Goal: Task Accomplishment & Management: Use online tool/utility

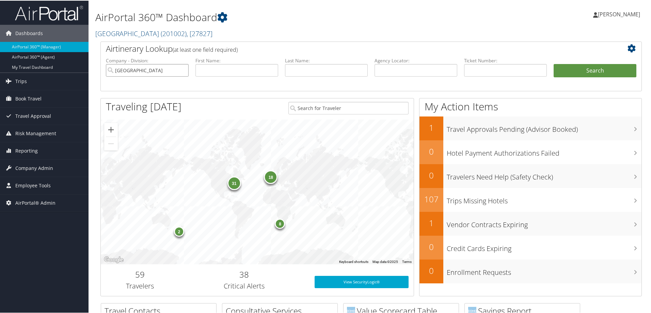
drag, startPoint x: 181, startPoint y: 68, endPoint x: 188, endPoint y: 71, distance: 7.0
click at [182, 68] on input "Colgate University" at bounding box center [147, 69] width 83 height 13
drag, startPoint x: 202, startPoint y: 71, endPoint x: 209, endPoint y: 70, distance: 7.3
click at [207, 71] on input "text" at bounding box center [236, 69] width 83 height 13
type input "[PERSON_NAME]"
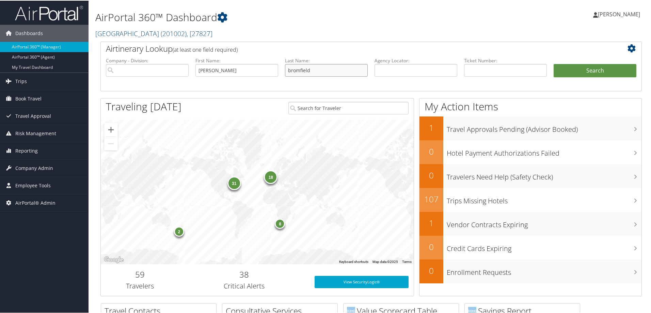
type input "bromfield"
click at [554, 63] on button "Search" at bounding box center [595, 70] width 83 height 14
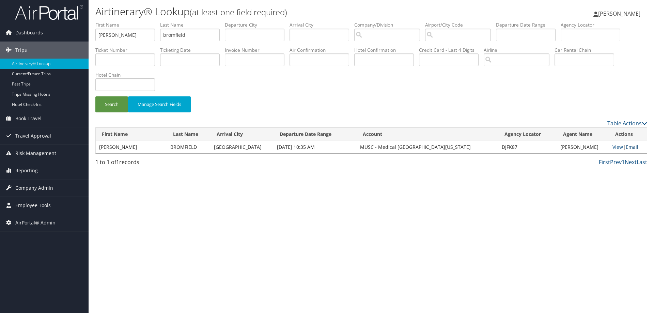
click at [635, 145] on link "Email" at bounding box center [631, 147] width 13 height 6
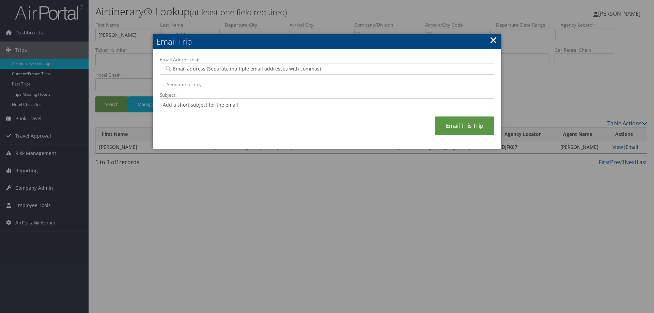
click at [297, 65] on input "Email Address(es):" at bounding box center [326, 68] width 325 height 7
type input "[PERSON_NAME][EMAIL_ADDRESS][DOMAIN_NAME]"
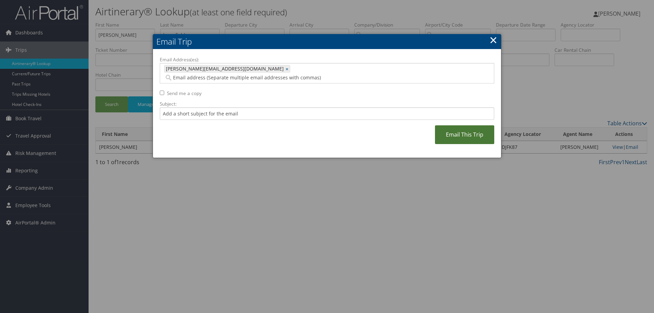
click at [444, 125] on link "Email This Trip" at bounding box center [464, 134] width 59 height 19
